Goal: Find specific page/section: Find specific page/section

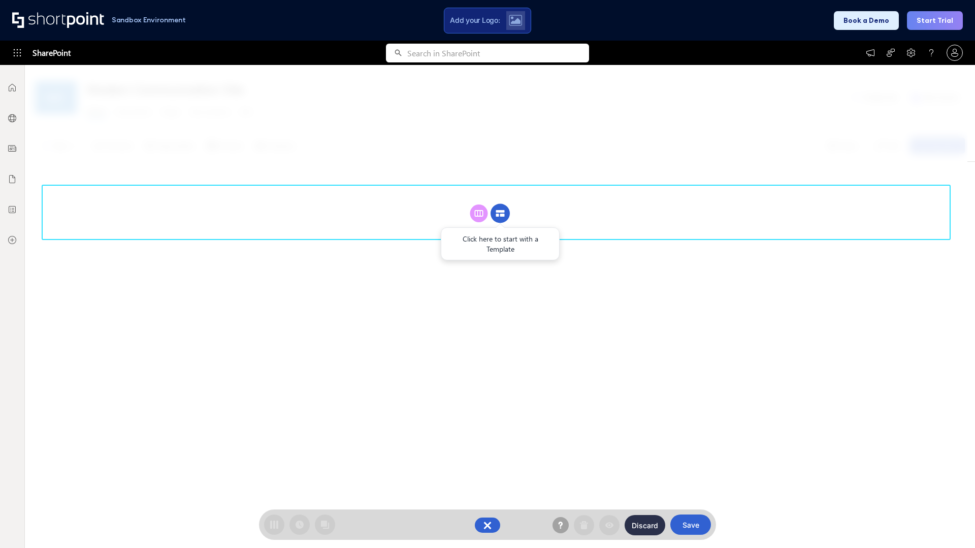
click at [500, 213] on circle at bounding box center [500, 213] width 19 height 19
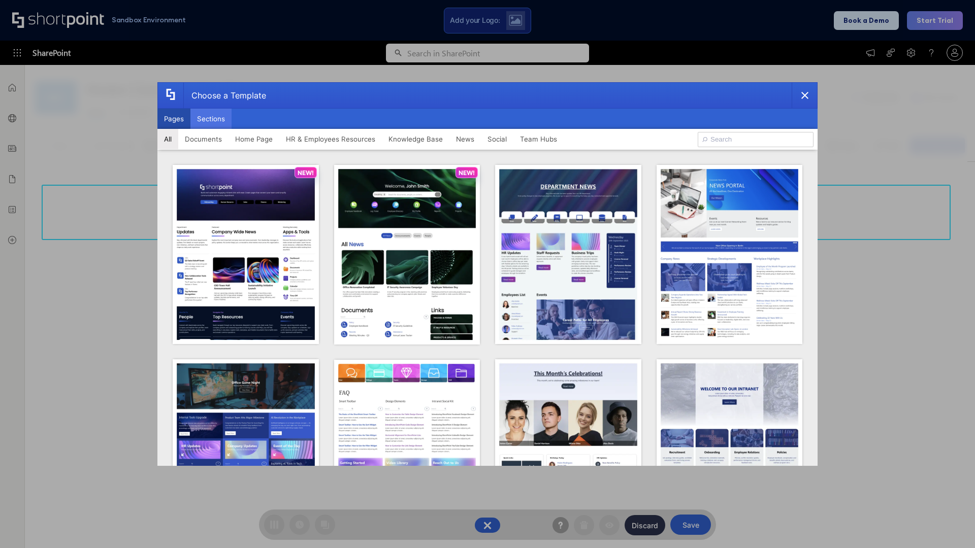
click at [211, 119] on button "Sections" at bounding box center [210, 119] width 41 height 20
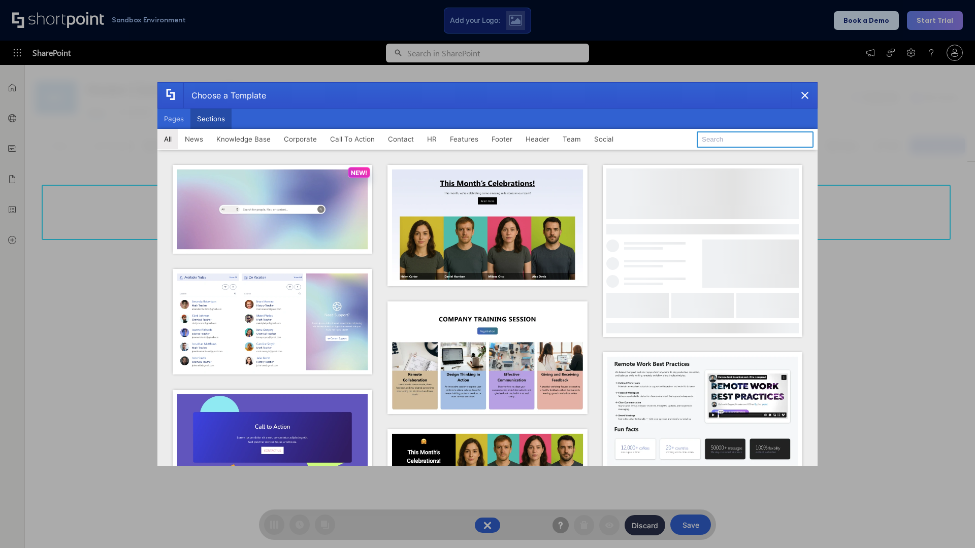
type input "Knowledge Base 2"
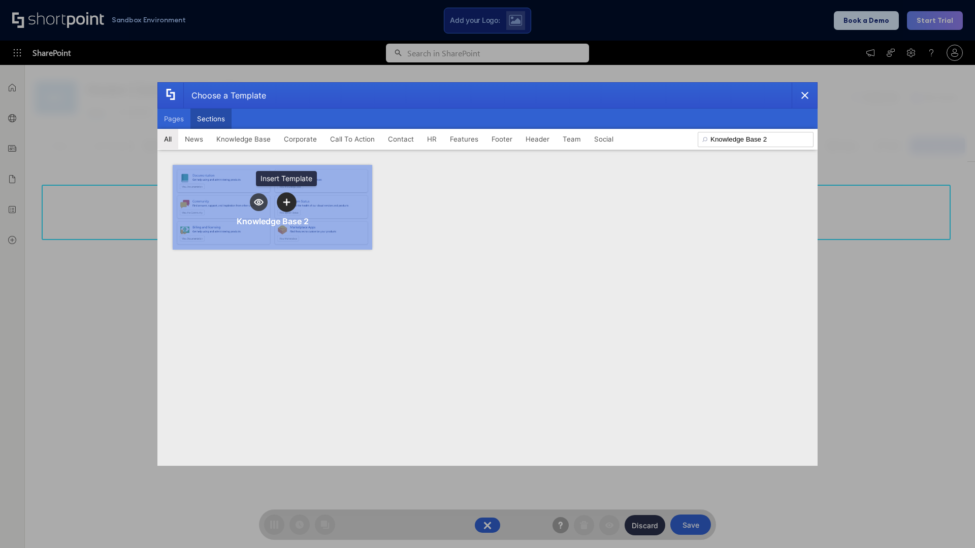
click at [286, 202] on icon "template selector" at bounding box center [286, 202] width 7 height 7
